Goal: Task Accomplishment & Management: Complete application form

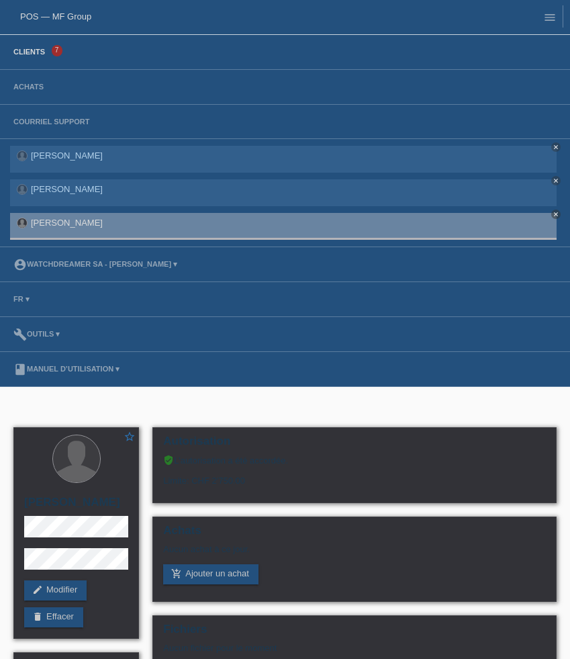
click at [46, 52] on link "Clients" at bounding box center [29, 52] width 45 height 8
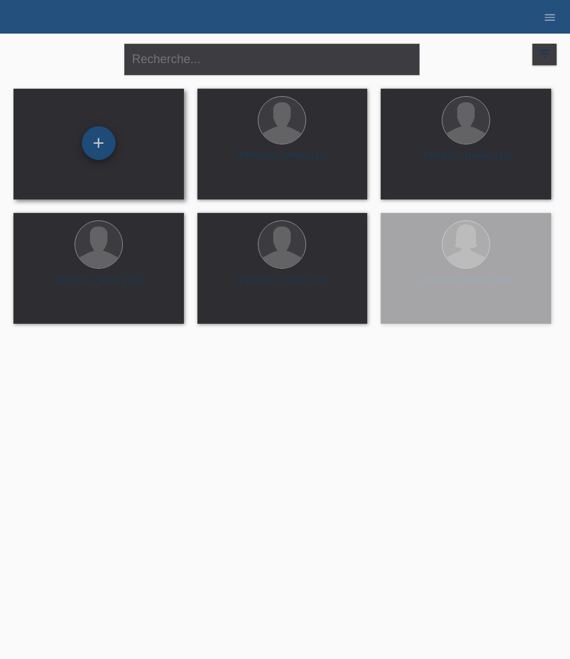
click at [91, 136] on div "+" at bounding box center [99, 143] width 34 height 34
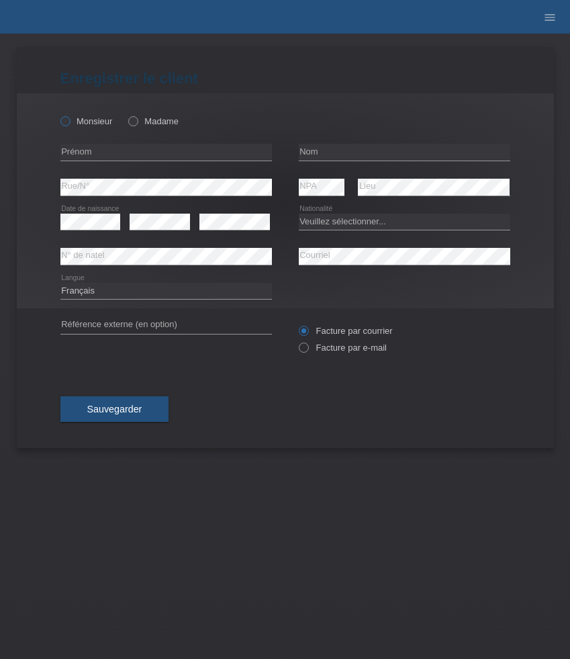
click at [58, 114] on icon at bounding box center [58, 114] width 0 height 0
click at [63, 120] on input "Monsieur" at bounding box center [64, 120] width 9 height 9
radio input "true"
click at [171, 153] on input "text" at bounding box center [166, 152] width 212 height 17
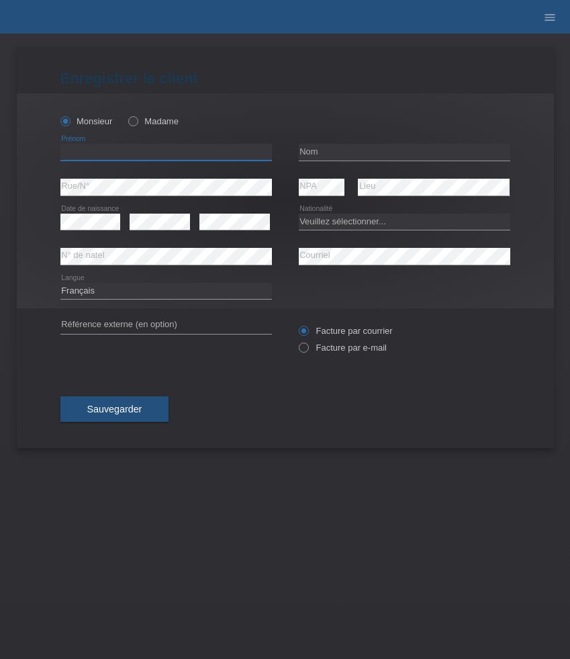
paste input "Edison Andres"
type input "Edison Andres"
click at [336, 147] on input "text" at bounding box center [405, 152] width 212 height 17
paste input "[PERSON_NAME]"
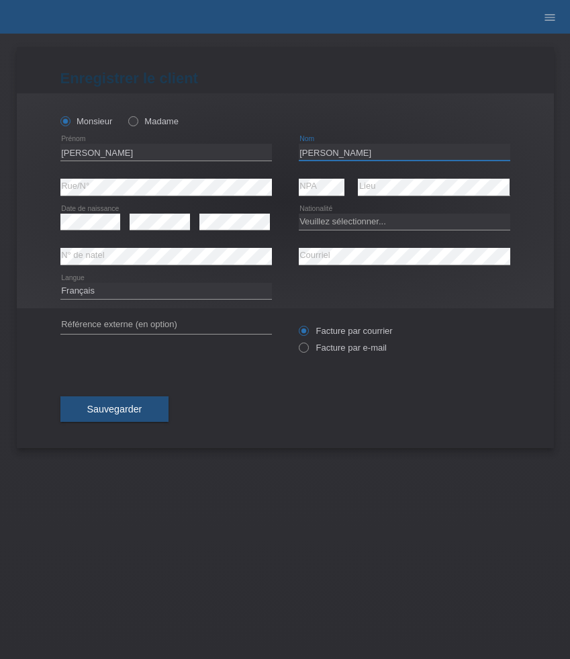
type input "[PERSON_NAME]"
click at [347, 220] on select "Veuillez sélectionner... Suisse Allemagne Autriche Liechtenstein ------------ A…" at bounding box center [405, 222] width 212 height 16
select select "CO"
click at [299, 214] on select "Veuillez sélectionner... Suisse Allemagne Autriche Liechtenstein ------------ A…" at bounding box center [405, 222] width 212 height 16
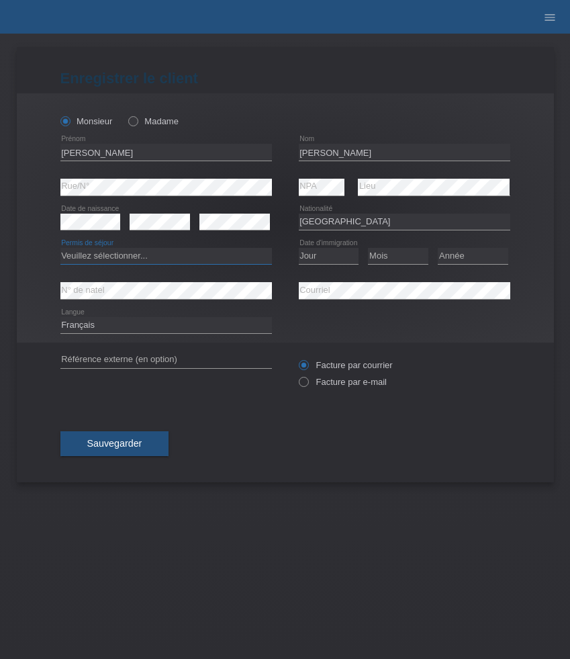
click at [165, 260] on select "Veuillez sélectionner... C B B - Statut de réfugié Autre" at bounding box center [166, 256] width 212 height 16
select select "C"
click at [60, 249] on select "Veuillez sélectionner... C B B - Statut de réfugié Autre" at bounding box center [166, 256] width 212 height 16
click at [326, 255] on select "Jour 01 02 03 04 05 06 07 08 09 10 11" at bounding box center [329, 256] width 60 height 16
select select "04"
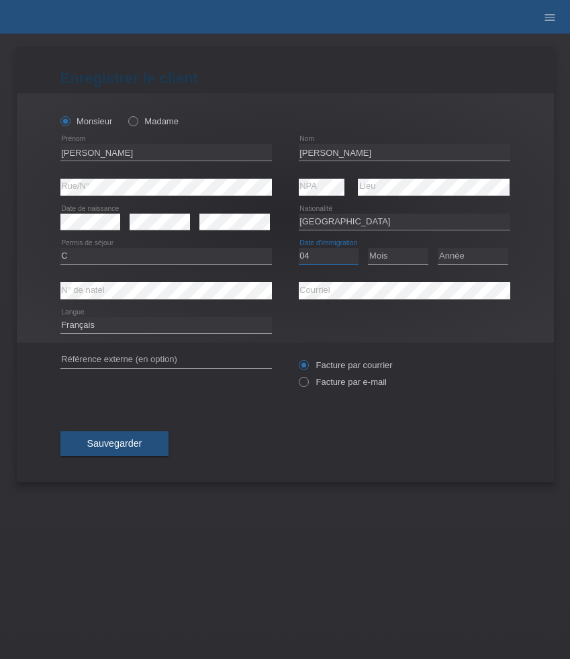
click at [299, 249] on select "Jour 01 02 03 04 05 06 07 08 09 10 11" at bounding box center [329, 256] width 60 height 16
click at [398, 262] on select "Mois 01 02 03 04 05 06 07 08 09 10 11" at bounding box center [398, 256] width 60 height 16
select select "10"
click at [368, 249] on select "Mois 01 02 03 04 05 06 07 08 09 10 11" at bounding box center [398, 256] width 60 height 16
click at [471, 258] on select "Année 2025 2024 2023 2022 2021 2020 2019 2018 2017 2016 2015 2014 2013 2012 201…" at bounding box center [473, 256] width 71 height 16
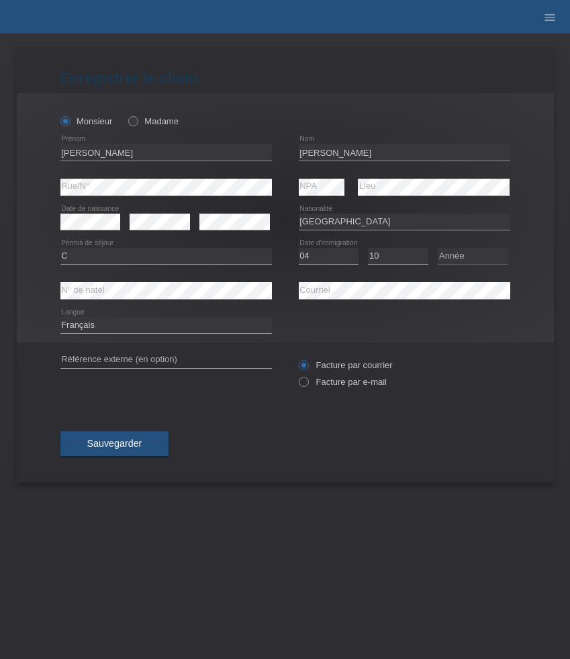
select select "2002"
click at [438, 249] on select "Année 2025 2024 2023 2022 2021 2020 2019 2018 2017 2016 2015 2014 2013 2012 201…" at bounding box center [473, 256] width 71 height 16
click at [339, 378] on div "Facture par courrier Facture par e-mail" at bounding box center [405, 374] width 212 height 34
click at [337, 384] on label "Facture par e-mail" at bounding box center [343, 382] width 88 height 10
click at [308, 384] on input "Facture par e-mail" at bounding box center [303, 385] width 9 height 17
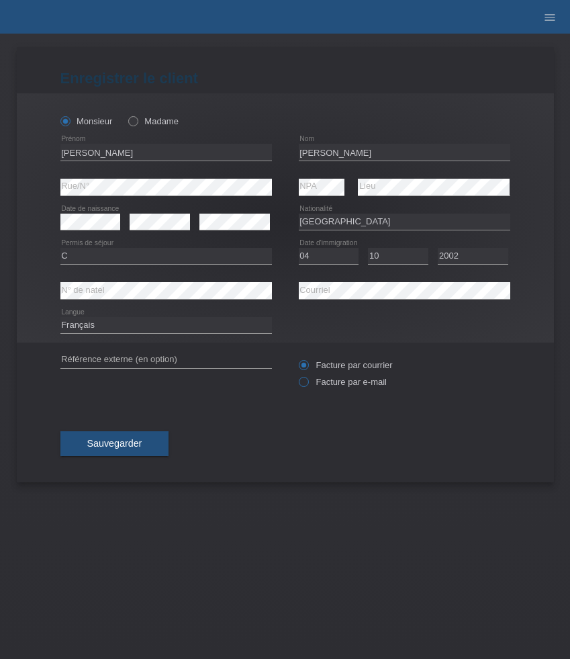
radio input "true"
click at [140, 439] on button "Sauvegarder" at bounding box center [114, 444] width 109 height 26
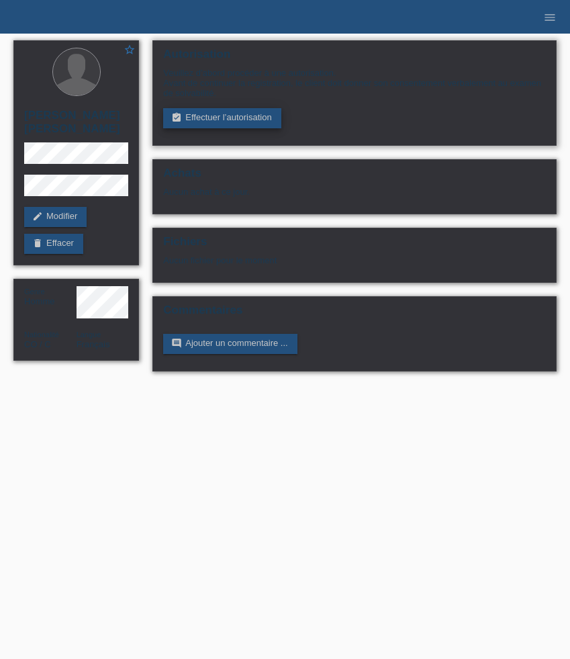
click at [236, 128] on link "assignment_turned_in Effectuer l’autorisation" at bounding box center [222, 118] width 118 height 20
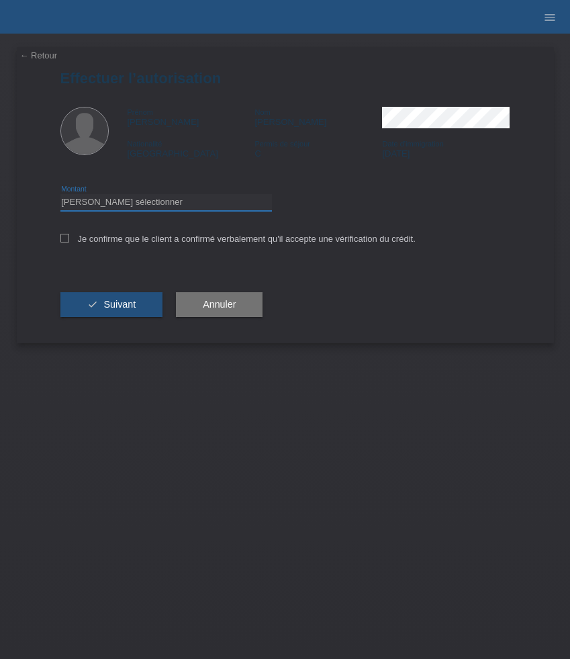
click at [155, 208] on select "Veuillez sélectionner CHF 1.00 - CHF 499.00 CHF 500.00 - CHF 1'999.00 CHF 2'000…" at bounding box center [166, 202] width 212 height 16
select select "3"
click at [60, 196] on select "Veuillez sélectionner CHF 1.00 - CHF 499.00 CHF 500.00 - CHF 1'999.00 CHF 2'000…" at bounding box center [166, 202] width 212 height 16
drag, startPoint x: 104, startPoint y: 239, endPoint x: 104, endPoint y: 258, distance: 19.5
click at [104, 239] on label "Je confirme que le client a confirmé verbalement qu'il accepte une vérification…" at bounding box center [237, 239] width 355 height 10
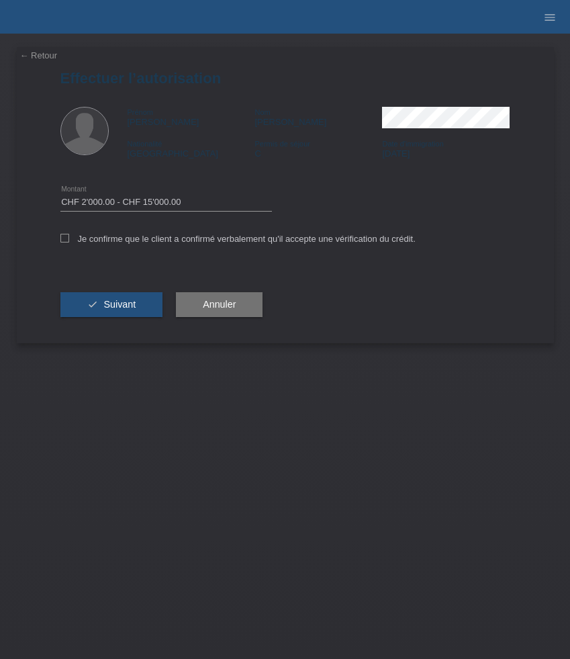
click at [69, 239] on input "Je confirme que le client a confirmé verbalement qu'il accepte une vérification…" at bounding box center [64, 238] width 9 height 9
checkbox input "true"
click at [104, 286] on div "check Suivant" at bounding box center [111, 305] width 103 height 78
click at [105, 304] on span "Suivant" at bounding box center [119, 304] width 32 height 11
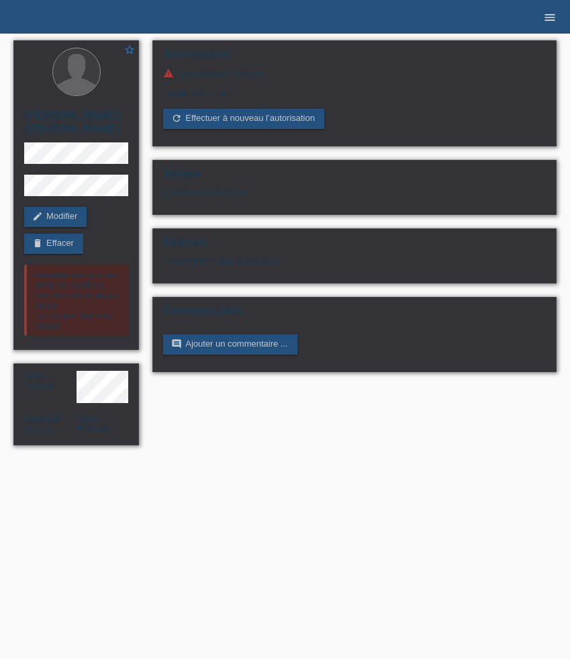
click at [543, 17] on link "menu" at bounding box center [550, 17] width 27 height 8
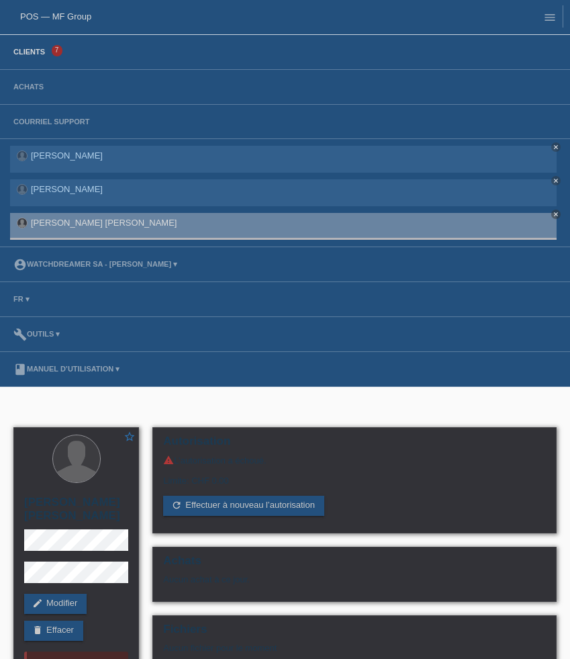
click at [32, 54] on link "Clients" at bounding box center [29, 52] width 45 height 8
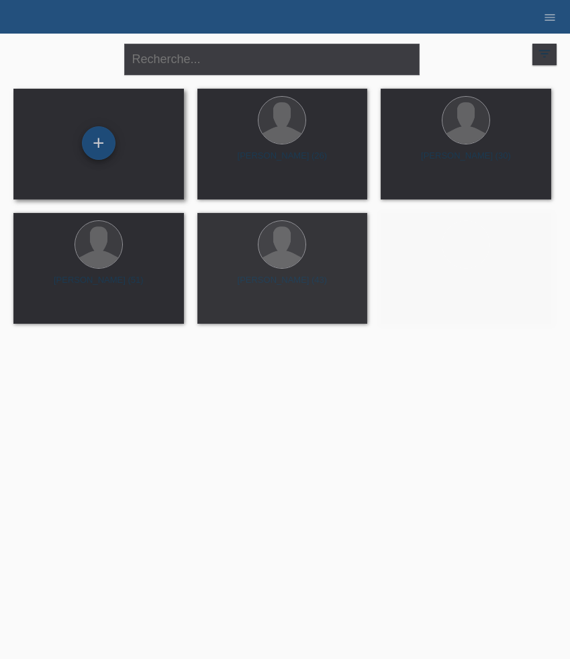
click at [98, 150] on div "+" at bounding box center [99, 143] width 34 height 34
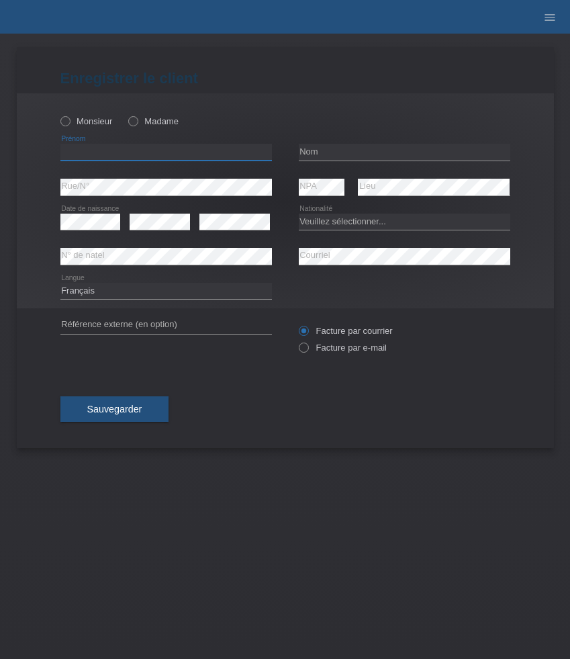
click at [132, 157] on input "text" at bounding box center [166, 152] width 212 height 17
paste input "[PERSON_NAME]"
type input "[PERSON_NAME]"
click at [318, 152] on input "text" at bounding box center [405, 152] width 212 height 17
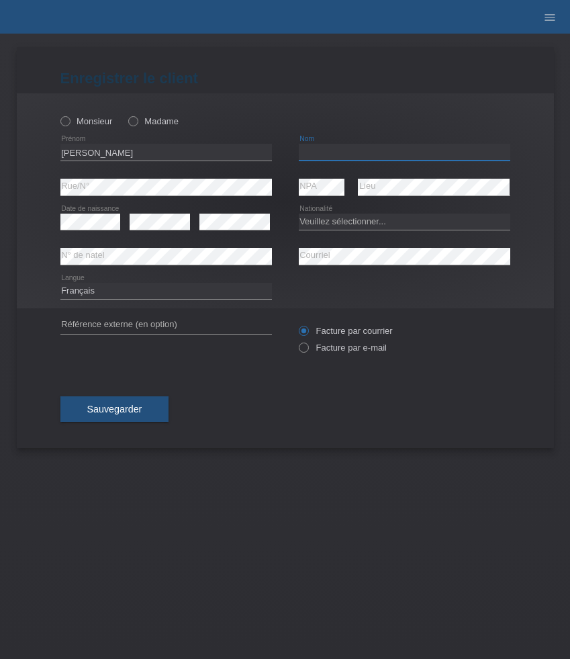
paste input "[PERSON_NAME]"
type input "[PERSON_NAME]"
click at [359, 218] on select "Veuillez sélectionner... Suisse Allemagne Autriche Liechtenstein ------------ A…" at bounding box center [405, 222] width 212 height 16
select select "DE"
click at [299, 214] on select "Veuillez sélectionner... Suisse Allemagne Autriche Liechtenstein ------------ A…" at bounding box center [405, 222] width 212 height 16
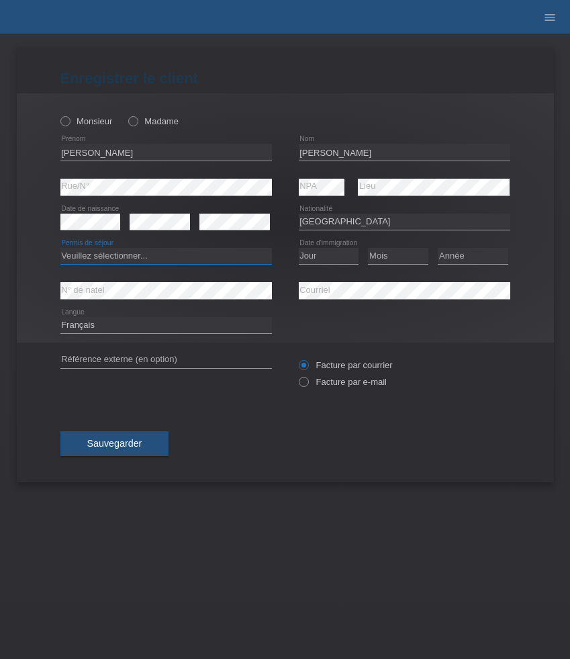
click at [188, 253] on select "Veuillez sélectionner... C B B - Statut de réfugié Autre" at bounding box center [166, 256] width 212 height 16
click at [60, 249] on select "Veuillez sélectionner... C B B - Statut de réfugié Autre" at bounding box center [166, 256] width 212 height 16
click at [187, 258] on select "Veuillez sélectionner... C B B - Statut de réfugié Autre" at bounding box center [166, 256] width 212 height 16
select select "B"
click at [60, 249] on select "Veuillez sélectionner... C B B - Statut de réfugié Autre" at bounding box center [166, 256] width 212 height 16
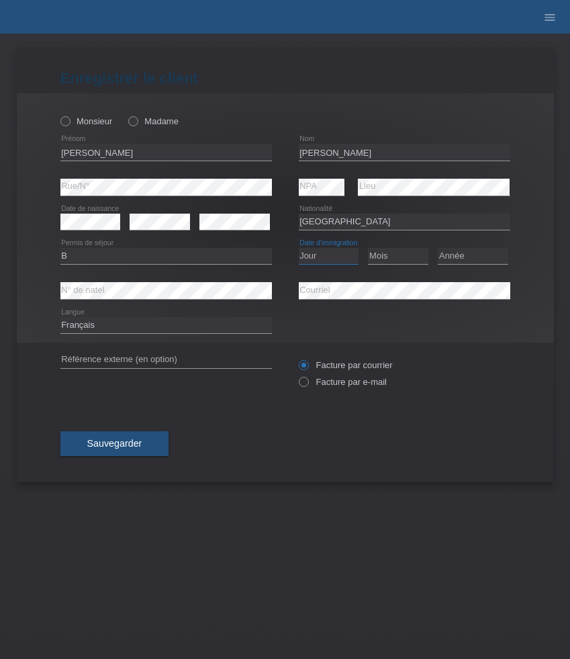
click at [335, 251] on select "Jour 01 02 03 04 05 06 07 08 09 10 11" at bounding box center [329, 256] width 60 height 16
select select "28"
click at [299, 249] on select "Jour 01 02 03 04 05 06 07 08 09 10 11" at bounding box center [329, 256] width 60 height 16
click at [378, 253] on select "Mois 01 02 03 04 05 06 07 08 09 10 11" at bounding box center [398, 256] width 60 height 16
select select "09"
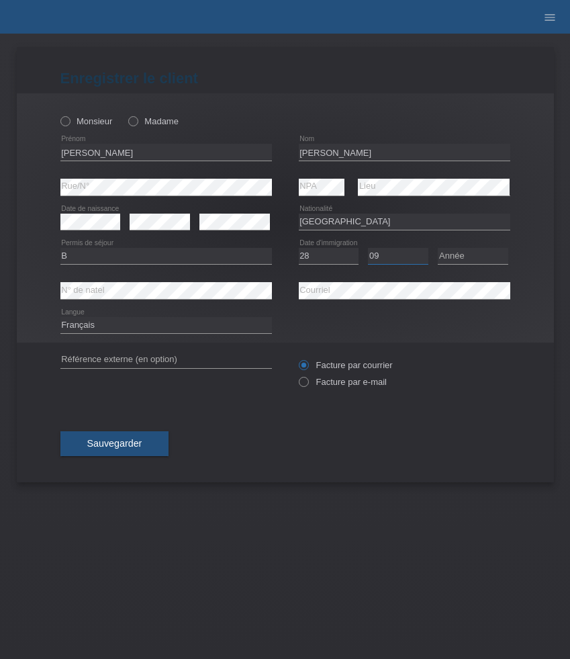
click at [368, 249] on select "Mois 01 02 03 04 05 06 07 08 09 10 11" at bounding box center [398, 256] width 60 height 16
click at [478, 258] on select "Année 2025 2024 2023 2022 2021 2020 2019 2018 2017 2016 2015 2014 2013 2012 201…" at bounding box center [473, 256] width 71 height 16
select select "2017"
click at [438, 249] on select "Année 2025 2024 2023 2022 2021 2020 2019 2018 2017 2016 2015 2014 2013 2012 201…" at bounding box center [473, 256] width 71 height 16
click at [87, 123] on label "Monsieur" at bounding box center [86, 121] width 52 height 10
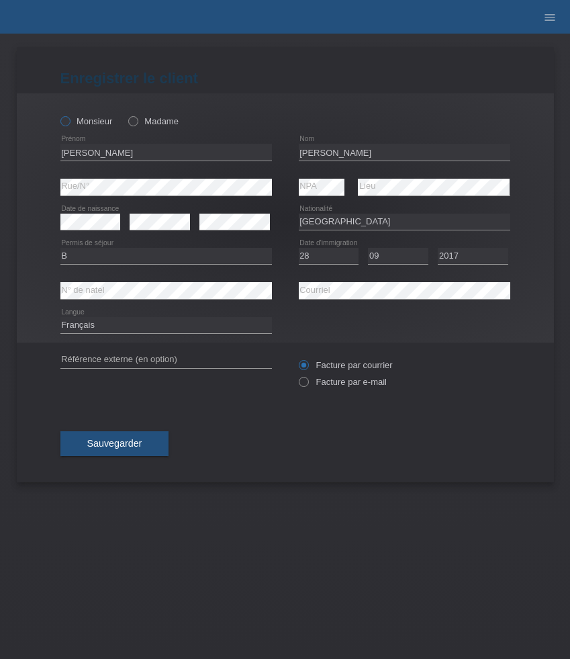
click at [69, 123] on input "Monsieur" at bounding box center [64, 120] width 9 height 9
radio input "true"
click at [166, 325] on select "Deutsch Français Italiano English" at bounding box center [166, 325] width 212 height 16
select select "de"
click at [60, 318] on select "Deutsch Français Italiano English" at bounding box center [166, 325] width 212 height 16
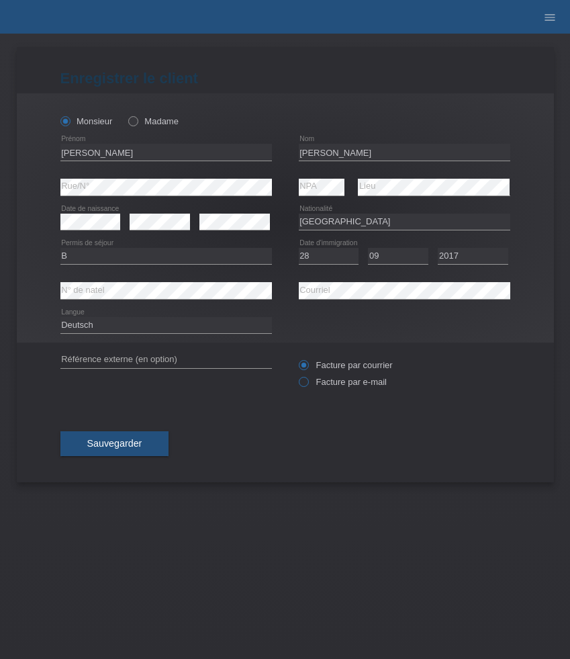
click at [333, 382] on label "Facture par e-mail" at bounding box center [343, 382] width 88 height 10
click at [308, 382] on input "Facture par e-mail" at bounding box center [303, 385] width 9 height 17
radio input "true"
click at [137, 452] on button "Sauvegarder" at bounding box center [114, 444] width 109 height 26
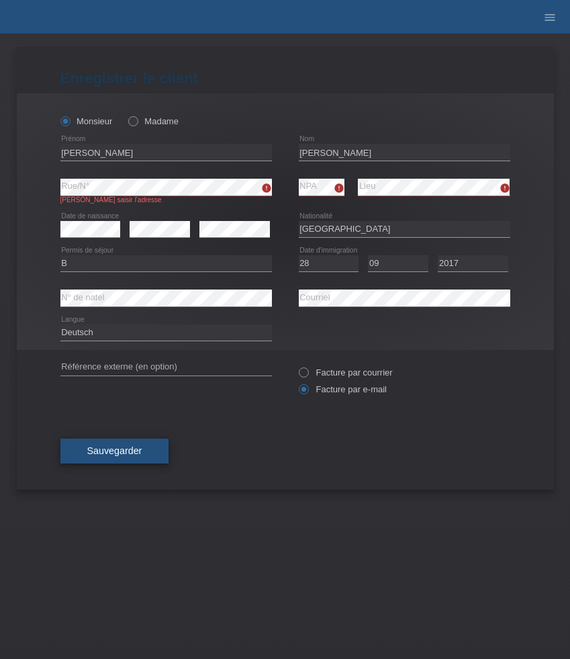
click at [140, 448] on span "Sauvegarder" at bounding box center [114, 450] width 55 height 11
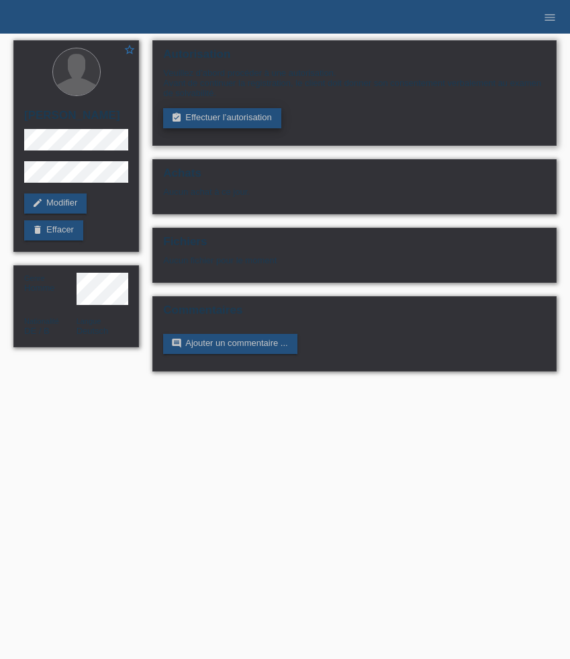
click at [198, 121] on link "assignment_turned_in Effectuer l’autorisation" at bounding box center [222, 118] width 118 height 20
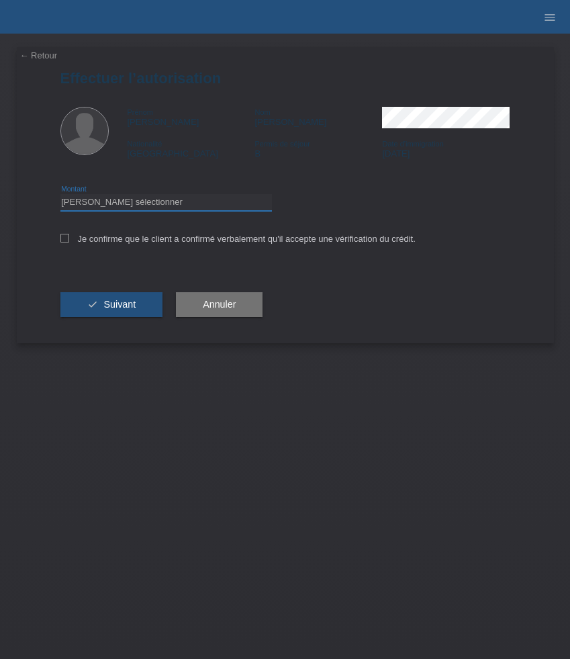
click at [219, 208] on select "Veuillez sélectionner CHF 1.00 - CHF 499.00 CHF 500.00 - CHF 1'999.00 CHF 2'000…" at bounding box center [166, 202] width 212 height 16
select select "3"
click at [60, 196] on select "Veuillez sélectionner CHF 1.00 - CHF 499.00 CHF 500.00 - CHF 1'999.00 CHF 2'000…" at bounding box center [166, 202] width 212 height 16
click at [190, 243] on label "Je confirme que le client a confirmé verbalement qu'il accepte une vérification…" at bounding box center [237, 239] width 355 height 10
click at [69, 243] on input "Je confirme que le client a confirmé verbalement qu'il accepte une vérification…" at bounding box center [64, 238] width 9 height 9
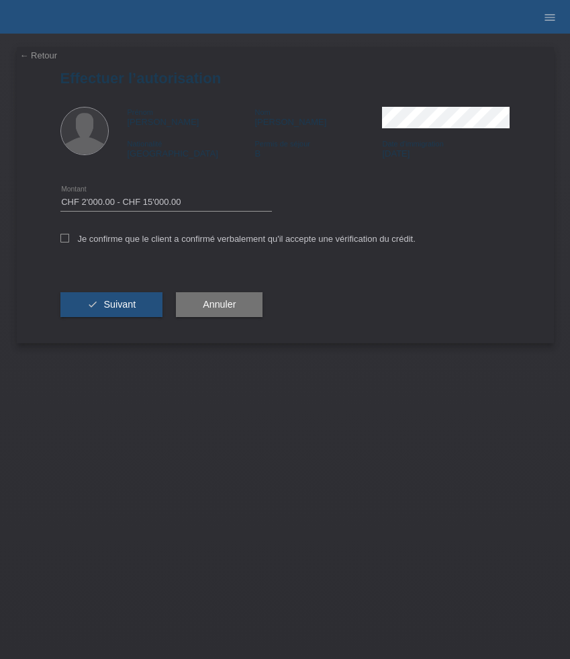
checkbox input "true"
click at [149, 303] on button "check Suivant" at bounding box center [111, 305] width 103 height 26
